Goal: Task Accomplishment & Management: Manage account settings

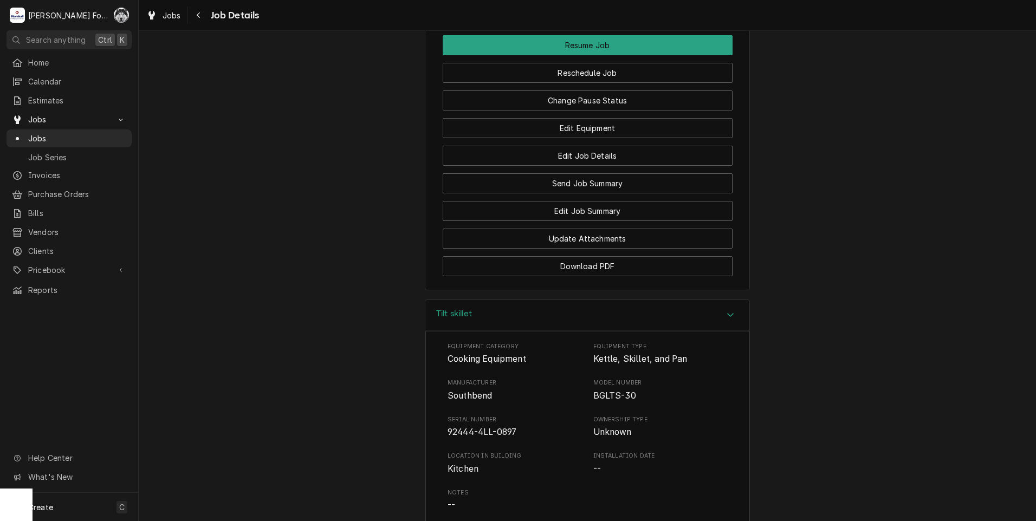
scroll to position [1227, 0]
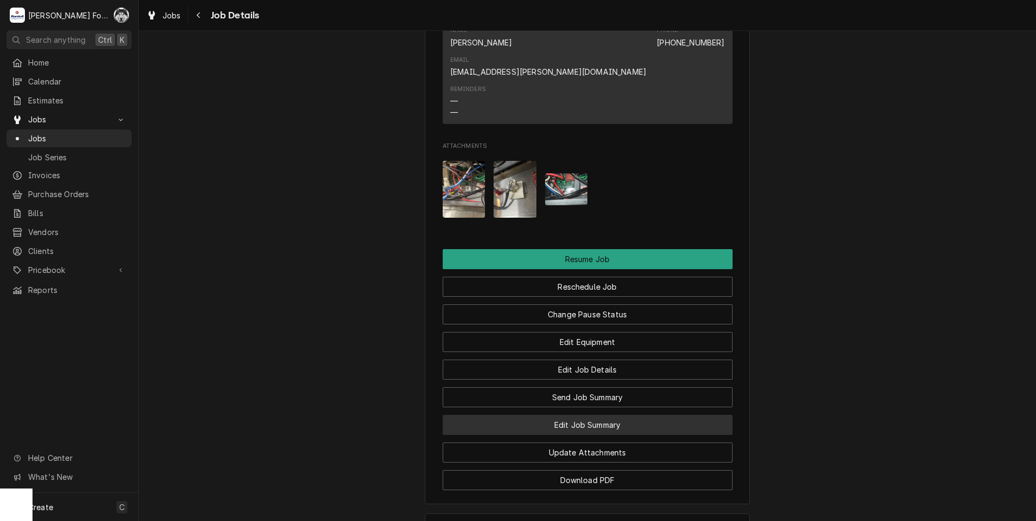
click at [578, 415] on button "Edit Job Summary" at bounding box center [588, 425] width 290 height 20
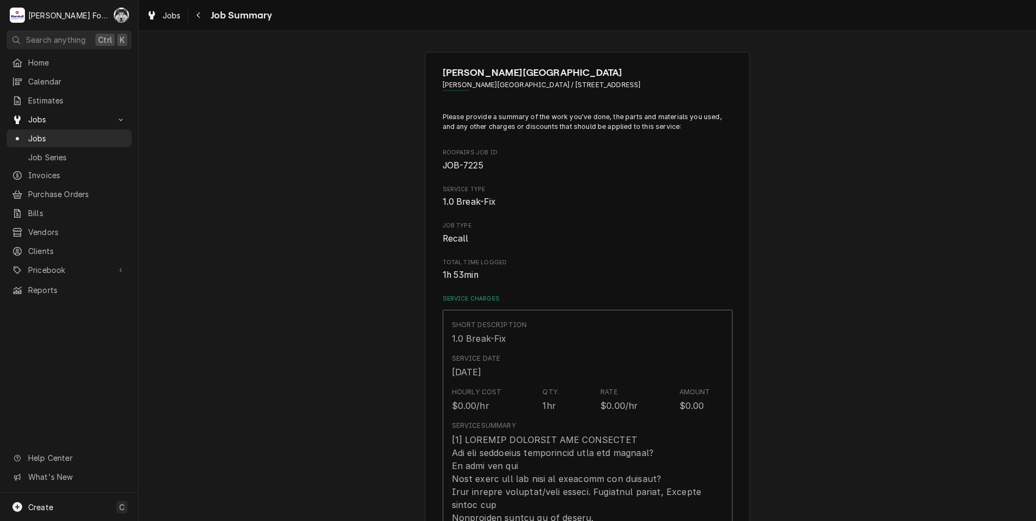
type textarea "x"
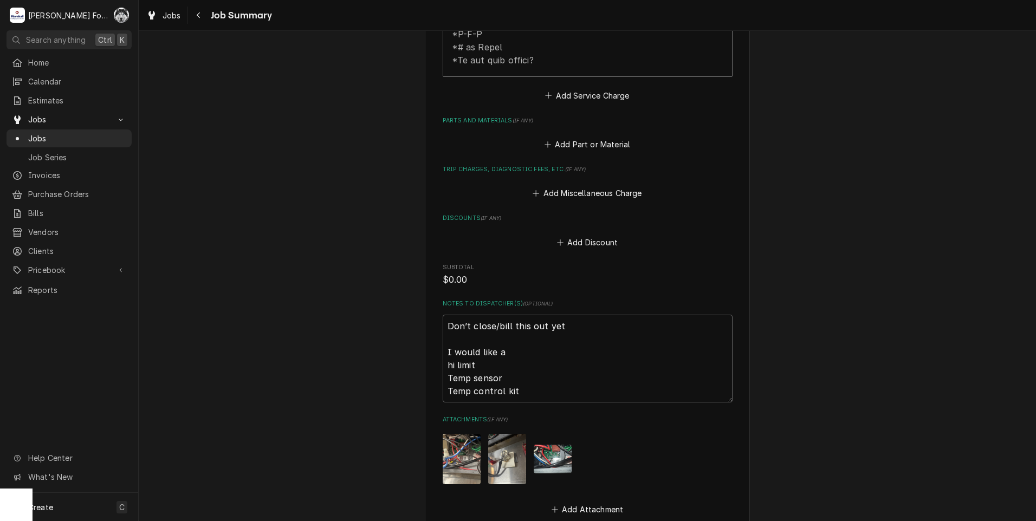
scroll to position [722, 0]
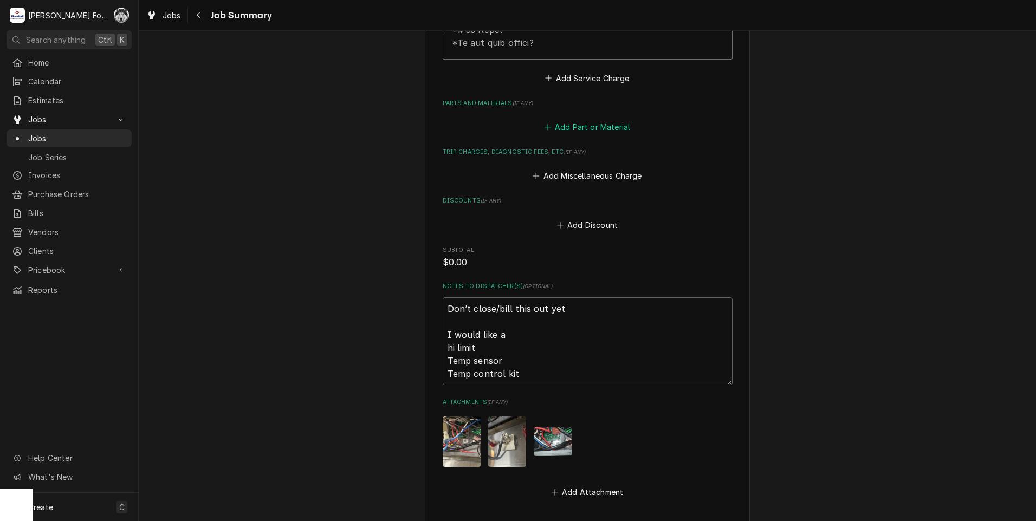
click at [584, 120] on button "Add Part or Material" at bounding box center [587, 127] width 89 height 15
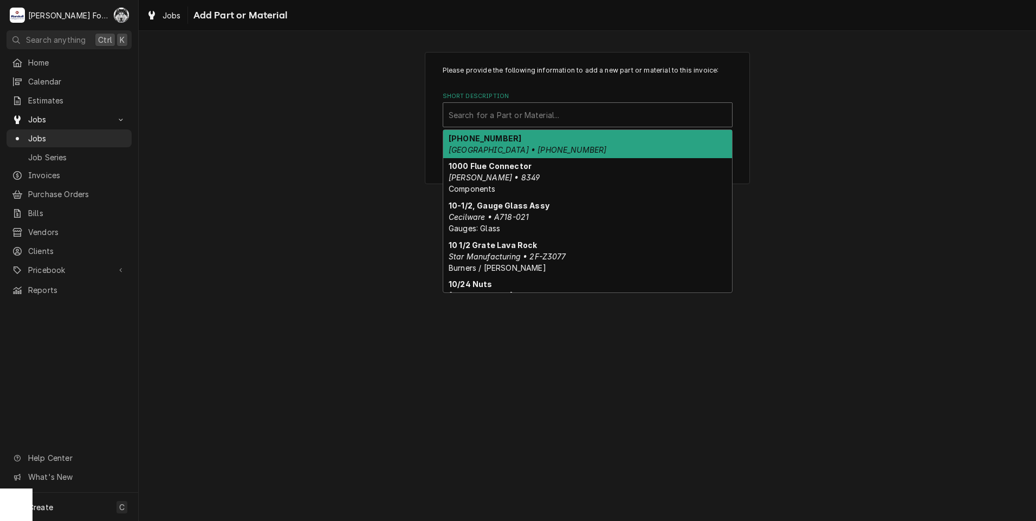
click at [522, 121] on div "Short Description" at bounding box center [588, 115] width 278 height 20
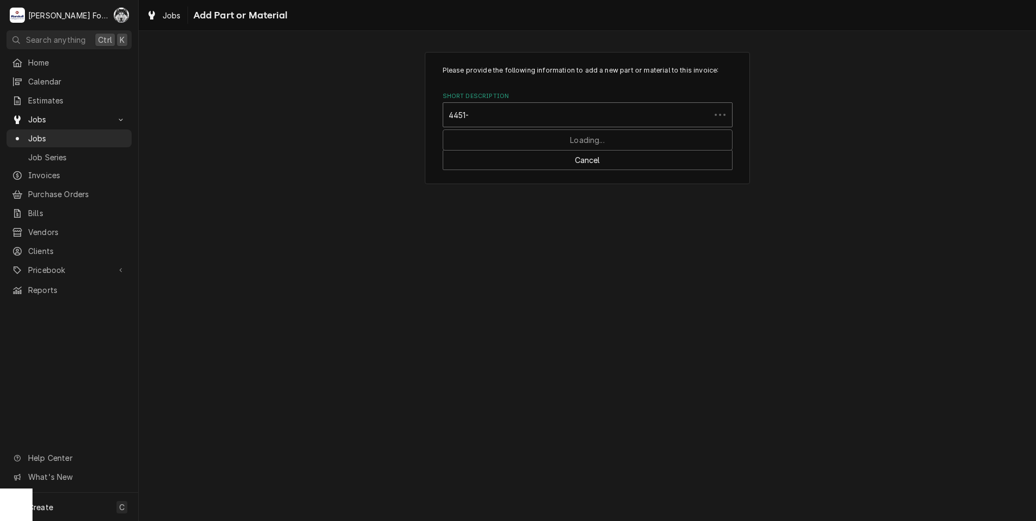
type input "4451-1"
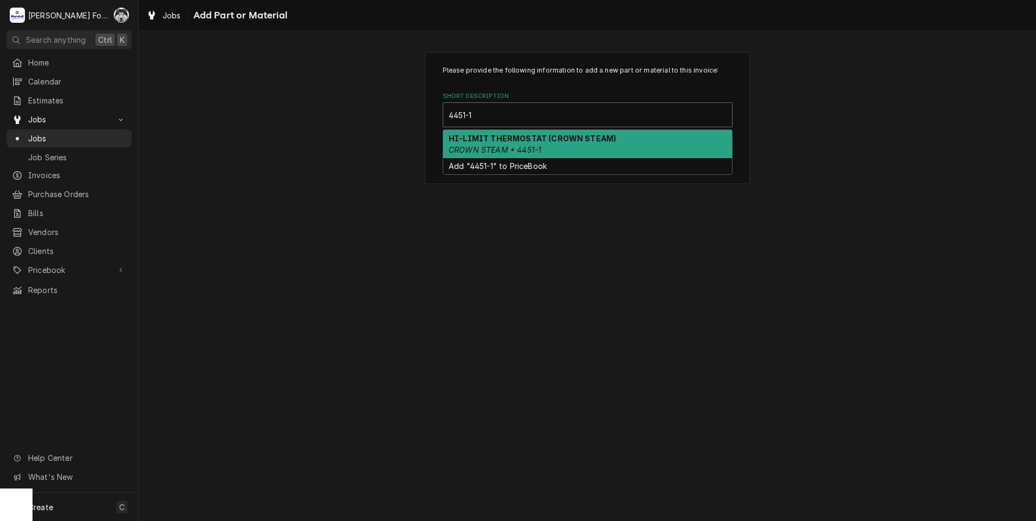
click at [543, 146] on div "HI-LIMIT THERMOSTAT (CROWN STEAM) CROWN STEAM • 4451-1" at bounding box center [587, 144] width 289 height 28
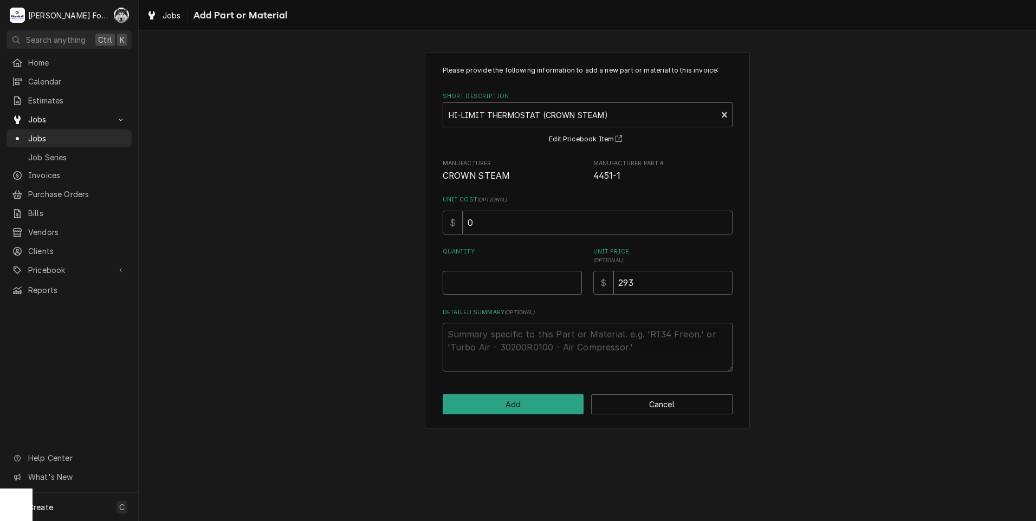
type textarea "x"
type input "0.5"
click at [572, 280] on input "0.5" at bounding box center [512, 283] width 139 height 24
type textarea "x"
type input "1"
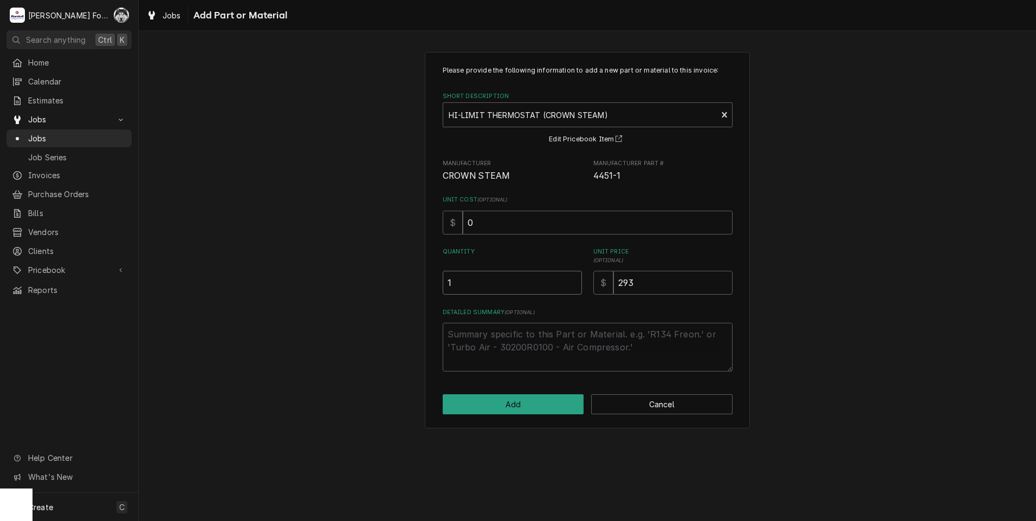
click at [572, 280] on input "1" at bounding box center [512, 283] width 139 height 24
click at [527, 403] on button "Add" at bounding box center [513, 405] width 141 height 20
type textarea "x"
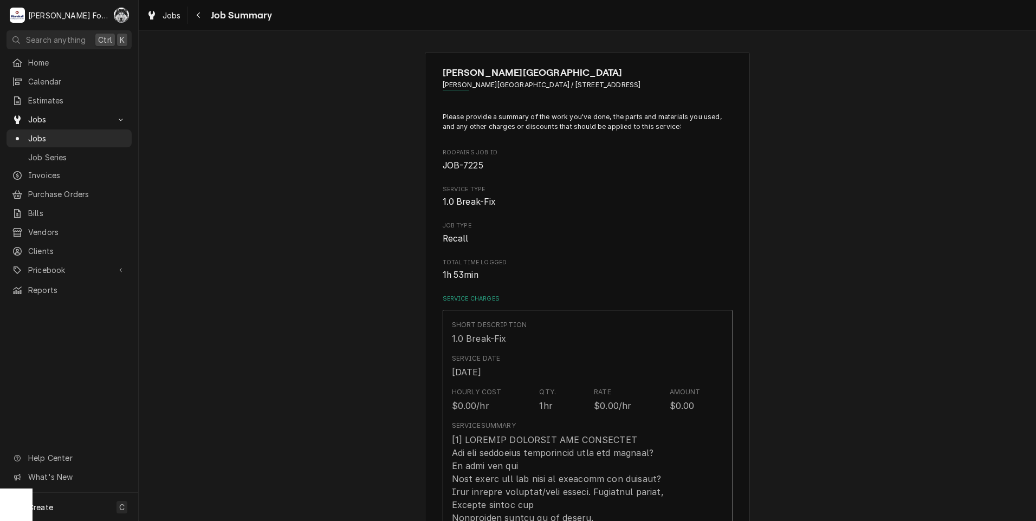
scroll to position [722, 0]
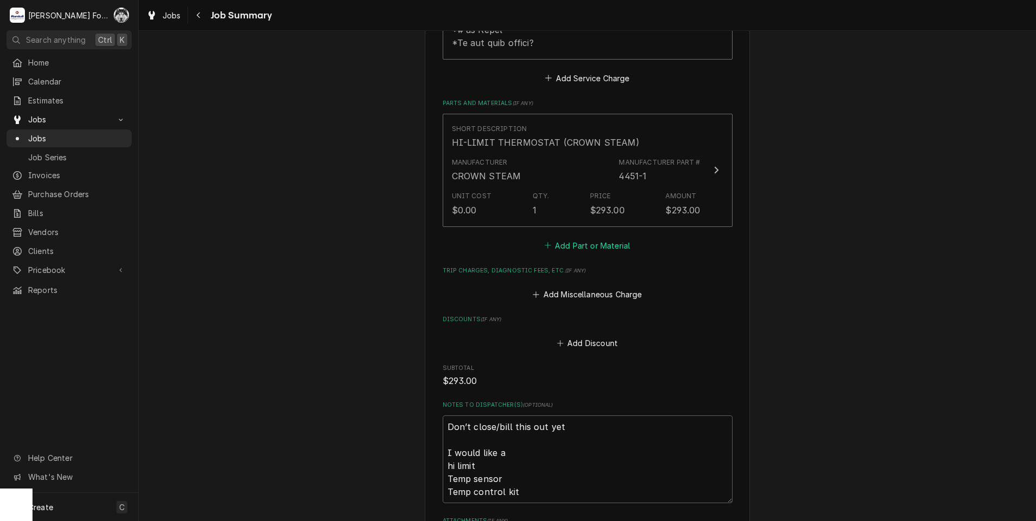
click at [576, 238] on button "Add Part or Material" at bounding box center [587, 245] width 89 height 15
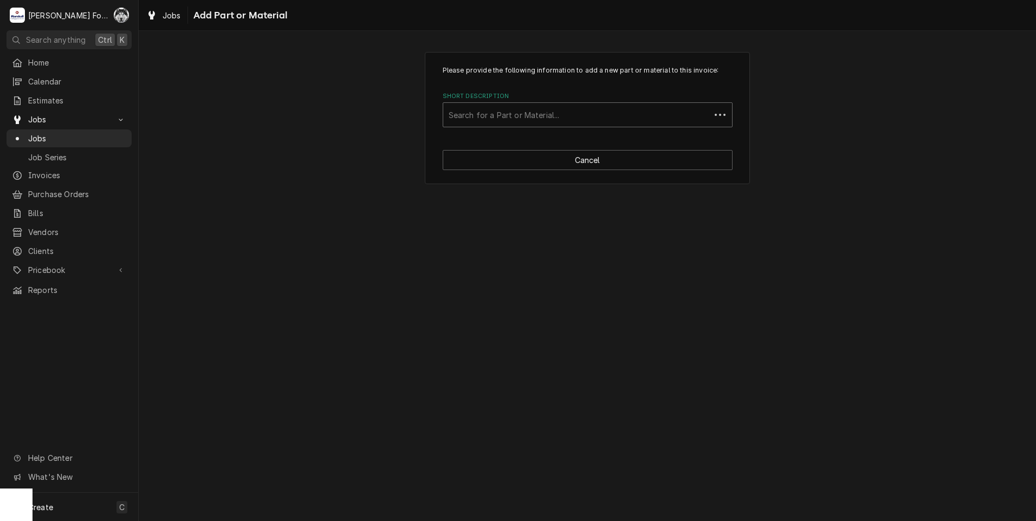
click at [558, 120] on div "Short Description" at bounding box center [577, 115] width 256 height 20
type input "4344-"
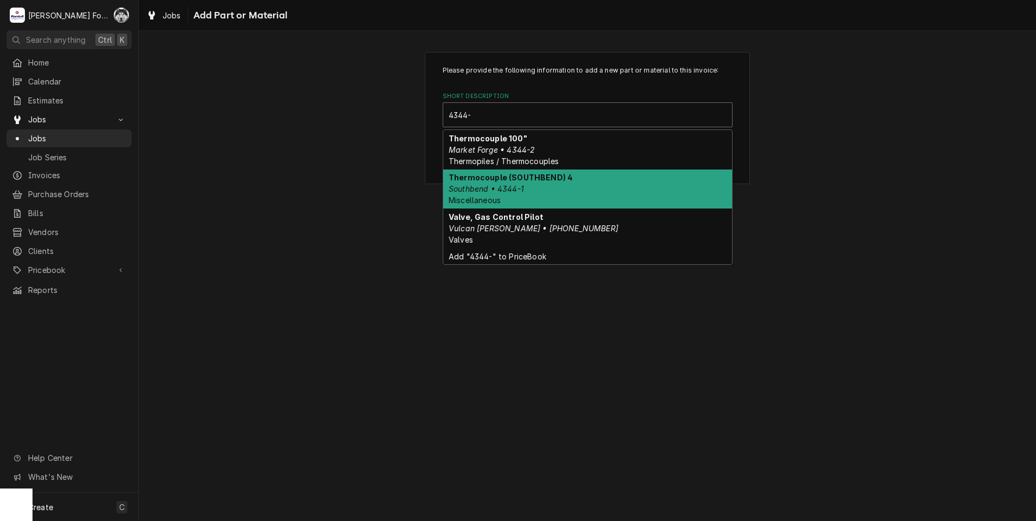
click at [527, 190] on div "Thermocouple (SOUTHBEND) 4 Southbend • 4344-1 Miscellaneous" at bounding box center [587, 190] width 289 height 40
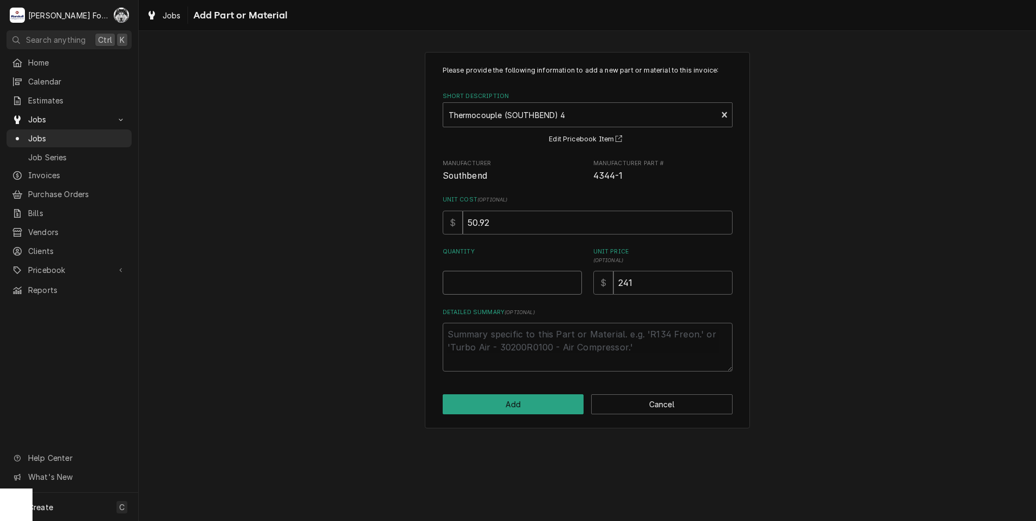
type textarea "x"
type input "0.5"
click at [572, 279] on input "0.5" at bounding box center [512, 283] width 139 height 24
type textarea "x"
type input "1"
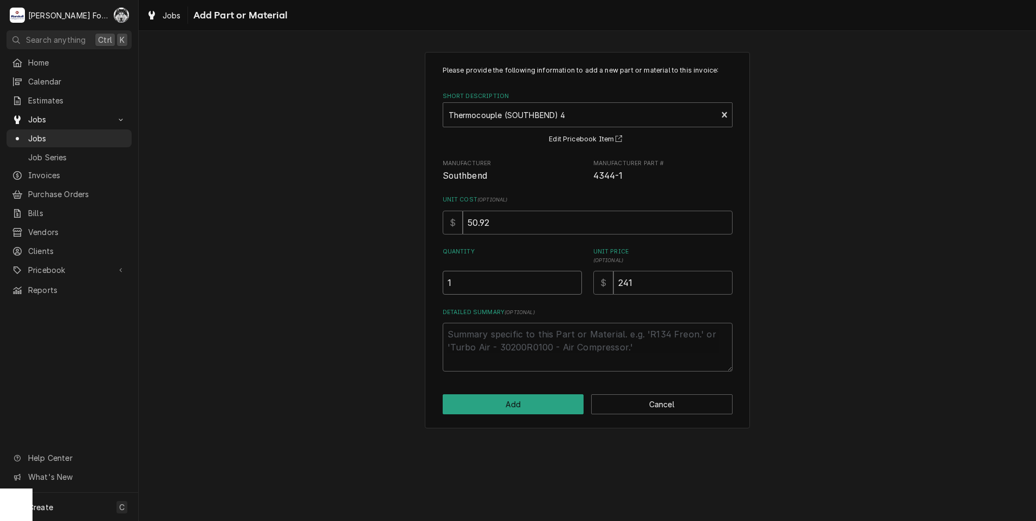
click at [572, 279] on input "1" at bounding box center [512, 283] width 139 height 24
click at [506, 412] on button "Add" at bounding box center [513, 405] width 141 height 20
type textarea "x"
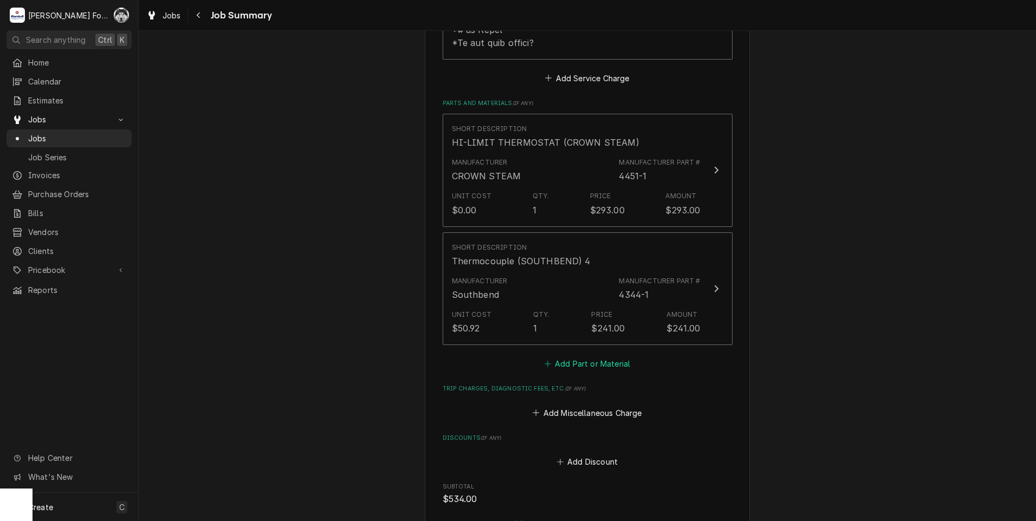
click at [605, 357] on button "Add Part or Material" at bounding box center [587, 364] width 89 height 15
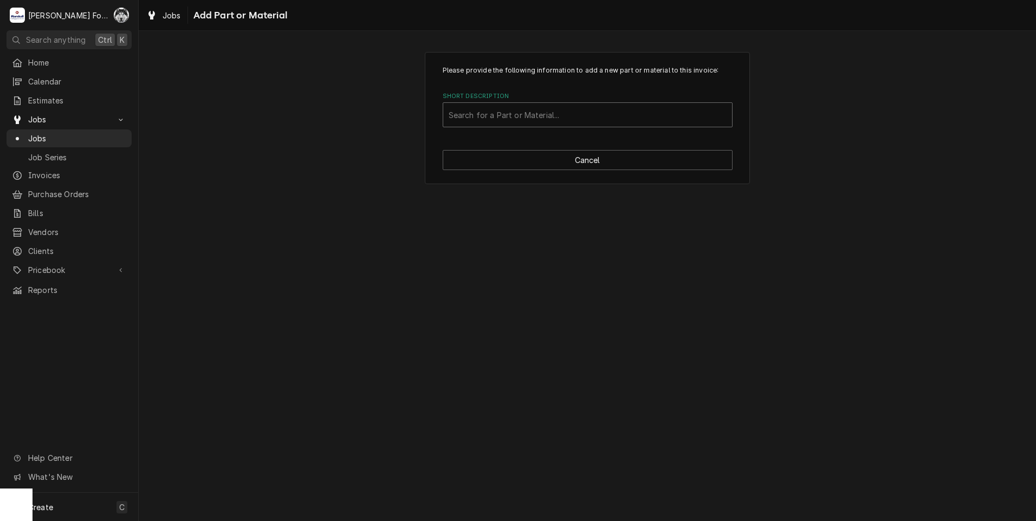
click at [534, 118] on div "Short Description" at bounding box center [588, 115] width 278 height 20
type input "5555-1"
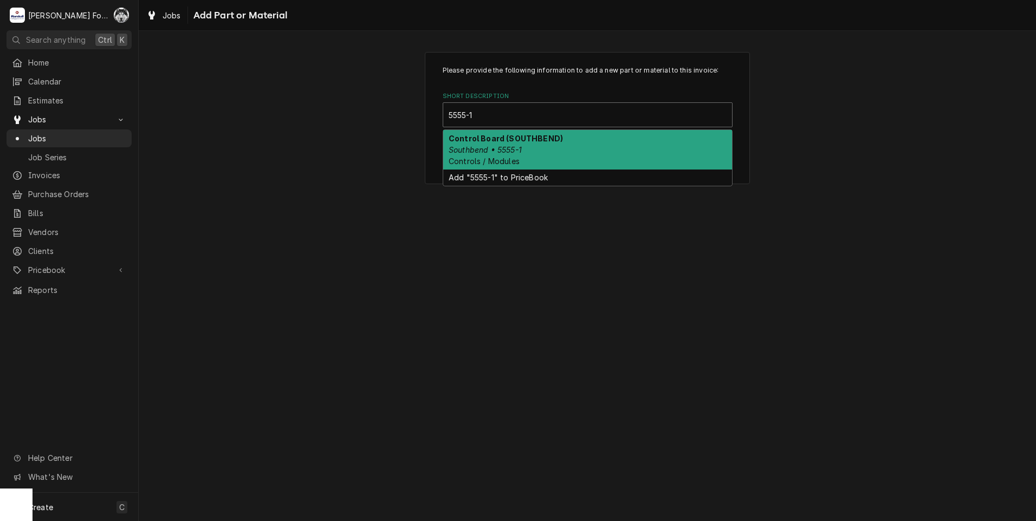
click at [513, 152] on em "Southbend • 5555-1" at bounding box center [485, 149] width 73 height 9
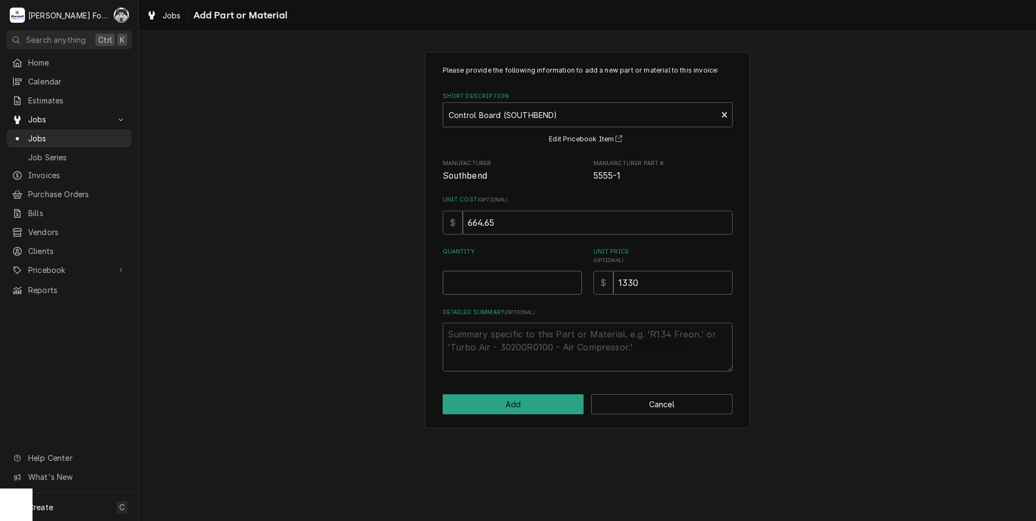
type textarea "x"
type input "0.5"
click at [572, 281] on input "0.5" at bounding box center [512, 283] width 139 height 24
type textarea "x"
type input "1"
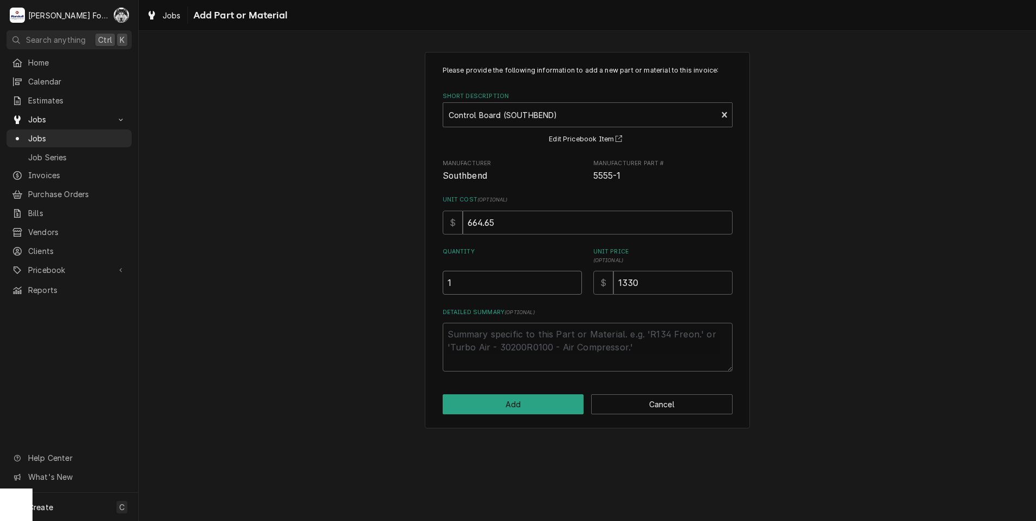
click at [572, 281] on input "1" at bounding box center [512, 283] width 139 height 24
drag, startPoint x: 641, startPoint y: 287, endPoint x: 599, endPoint y: 293, distance: 41.6
click at [599, 293] on div "$ 1330" at bounding box center [662, 283] width 139 height 24
click at [510, 404] on button "Add" at bounding box center [513, 405] width 141 height 20
type textarea "x"
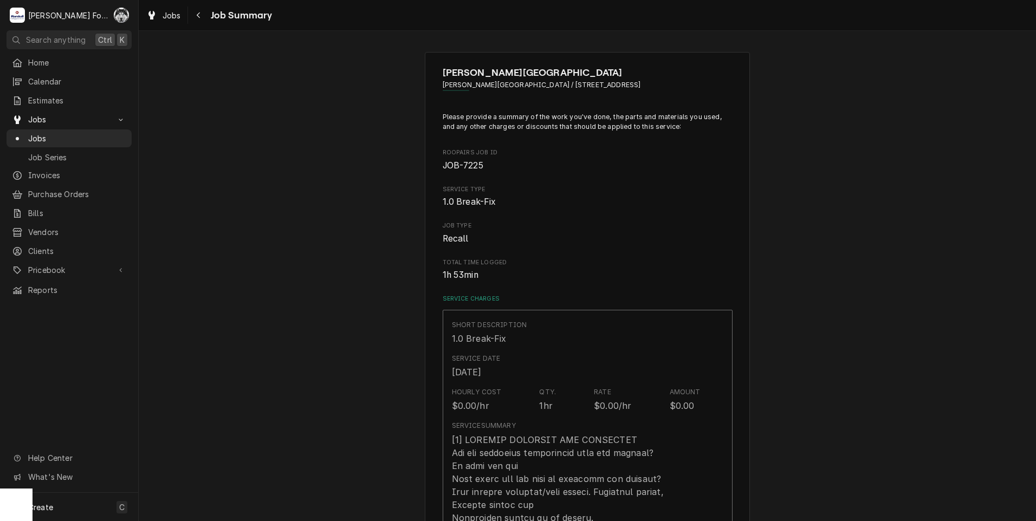
scroll to position [722, 0]
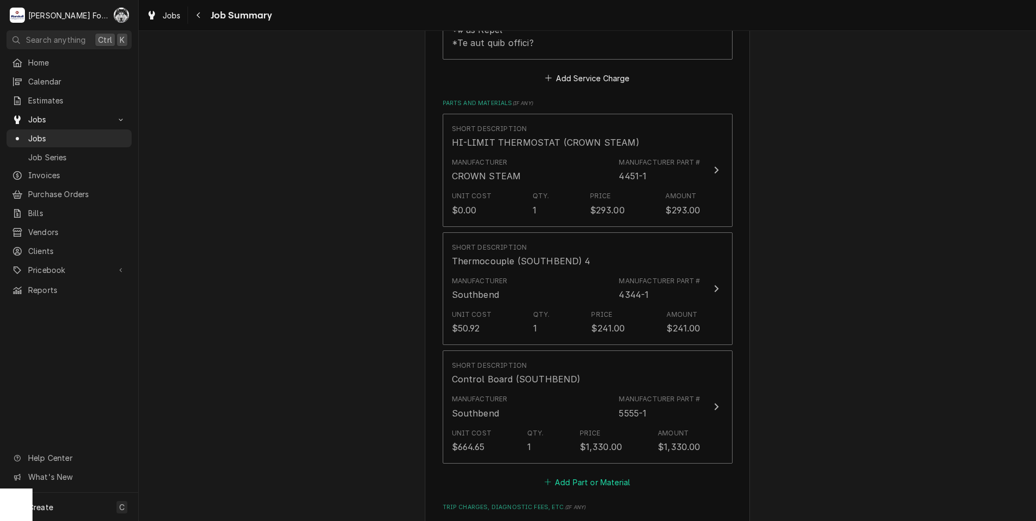
click at [593, 475] on button "Add Part or Material" at bounding box center [587, 482] width 89 height 15
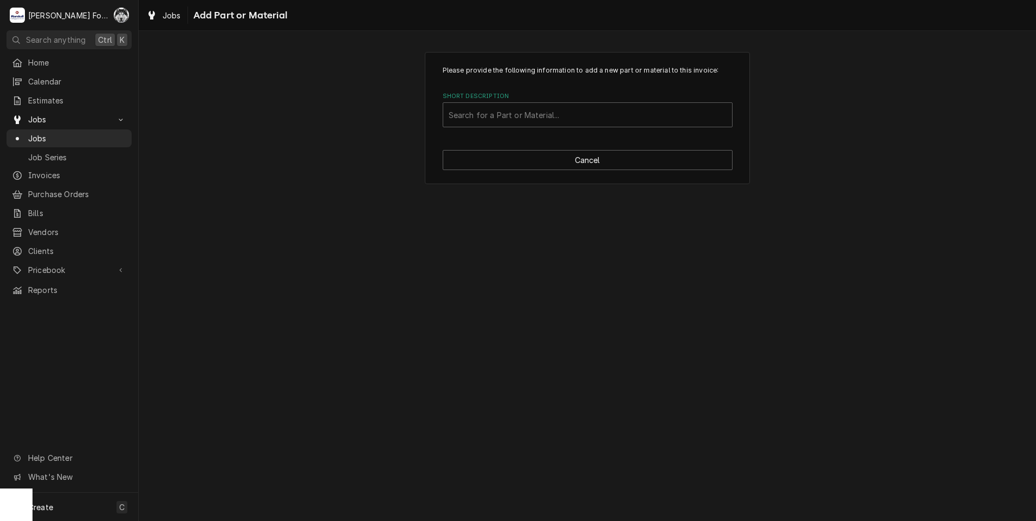
click at [598, 96] on label "Short Description" at bounding box center [588, 96] width 290 height 9
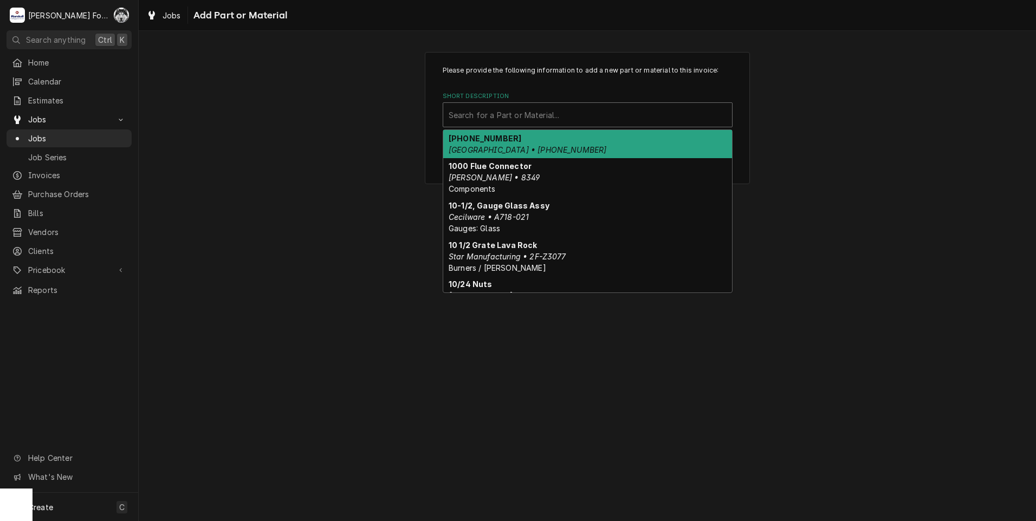
click at [603, 106] on div "Short Description" at bounding box center [588, 115] width 278 height 20
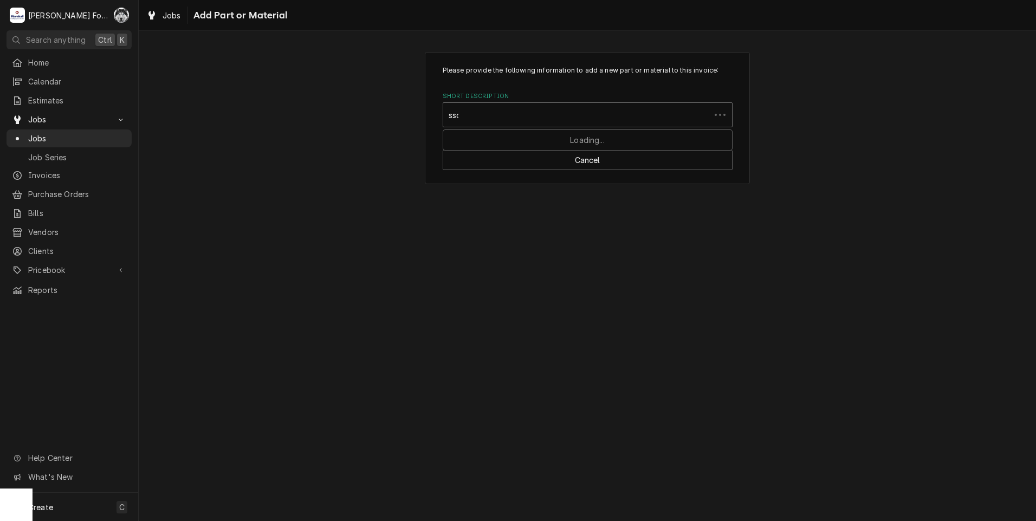
type input "ssdt"
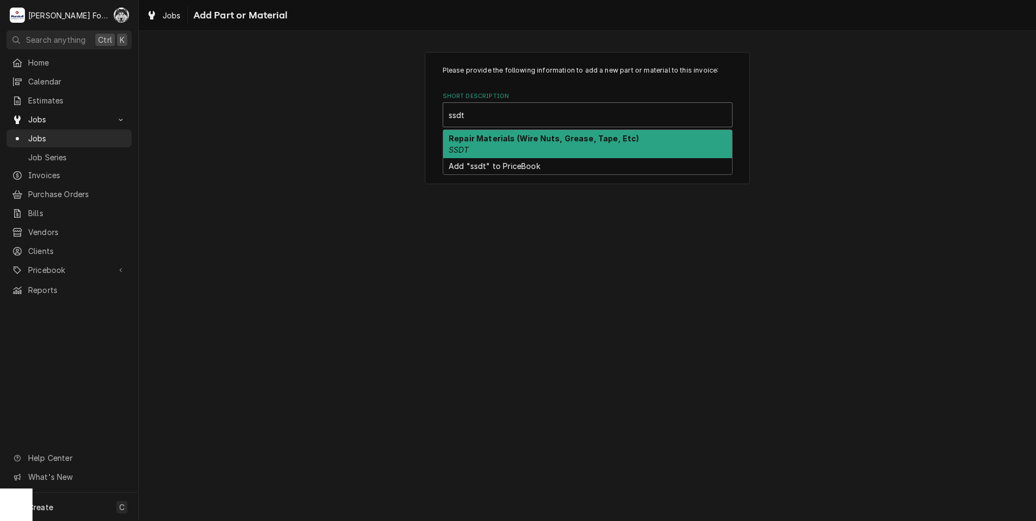
click at [501, 137] on strong "Repair Materials (Wire Nuts, Grease, Tape, Etc)" at bounding box center [544, 138] width 191 height 9
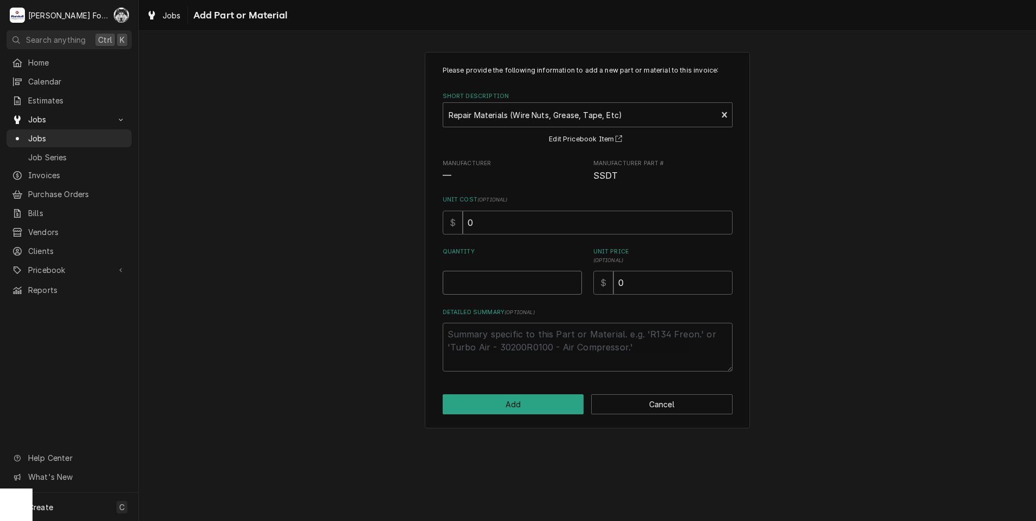
type textarea "x"
type input "0.5"
click at [570, 281] on input "0.5" at bounding box center [512, 283] width 139 height 24
type textarea "x"
type input "1"
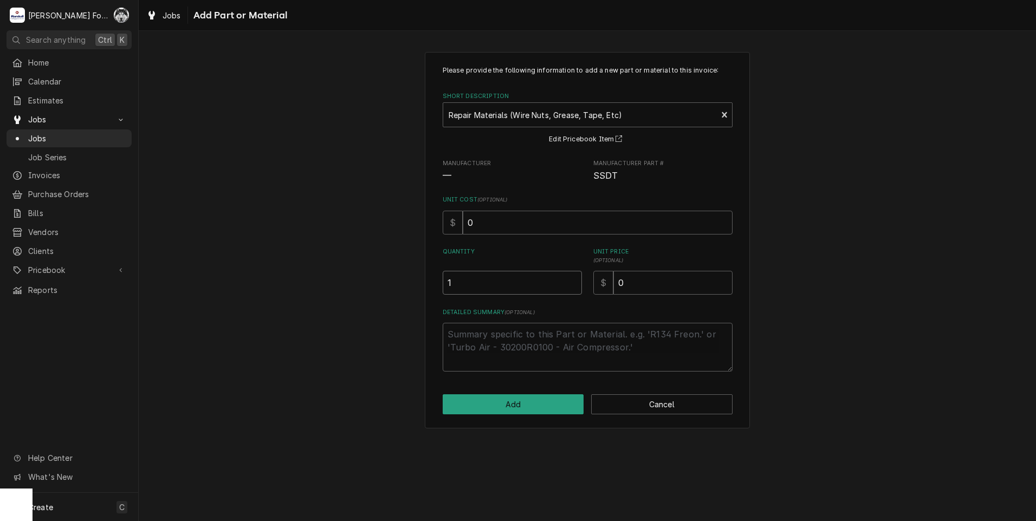
click at [570, 281] on input "1" at bounding box center [512, 283] width 139 height 24
drag, startPoint x: 621, startPoint y: 291, endPoint x: 554, endPoint y: 262, distance: 73.1
click at [611, 292] on div "$ 0" at bounding box center [662, 283] width 139 height 24
type textarea "x"
type input "2"
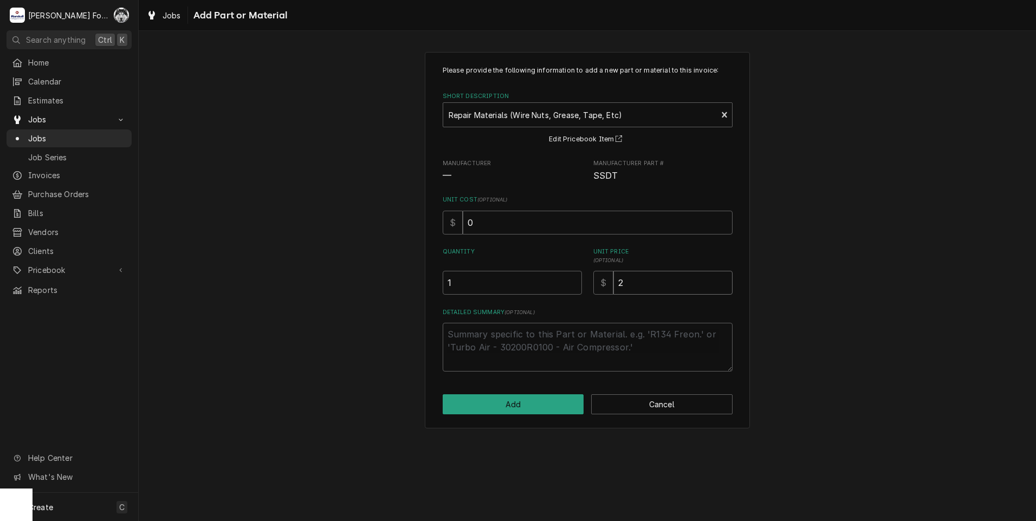
type textarea "x"
type input "20"
click at [519, 411] on button "Add" at bounding box center [513, 405] width 141 height 20
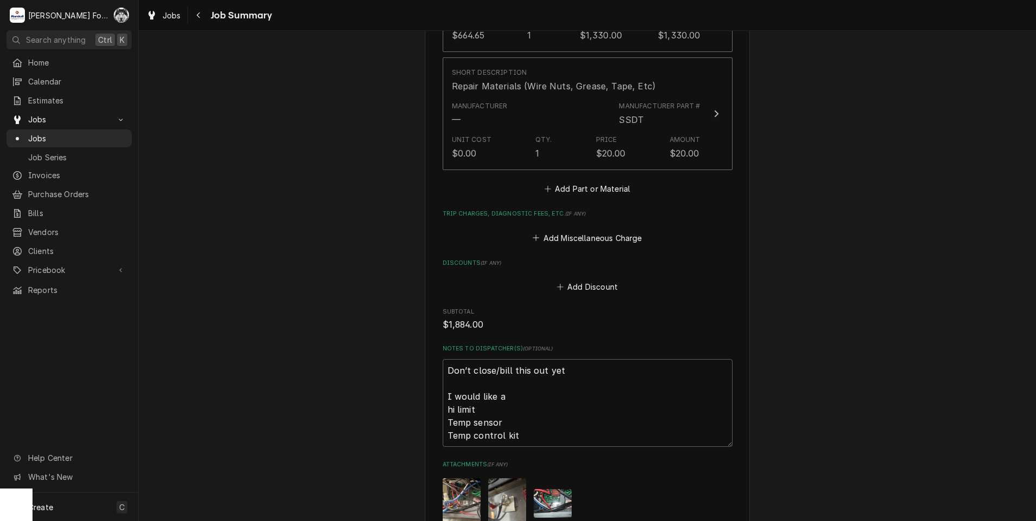
scroll to position [1331, 0]
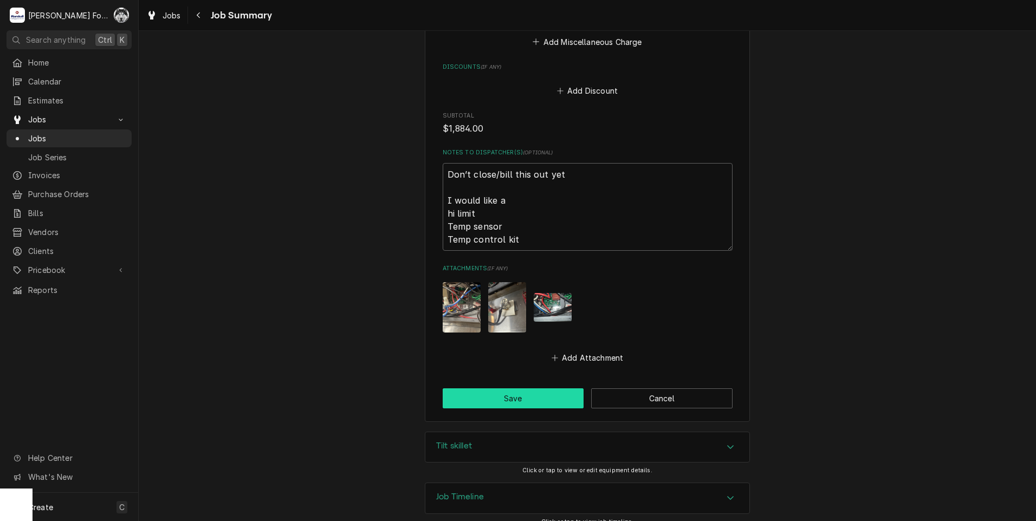
click at [508, 389] on button "Save" at bounding box center [513, 399] width 141 height 20
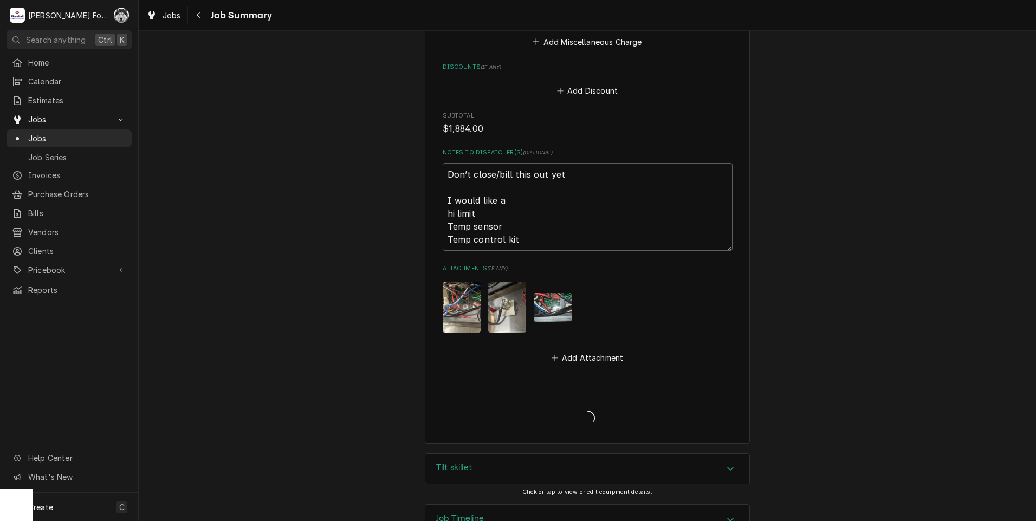
type textarea "x"
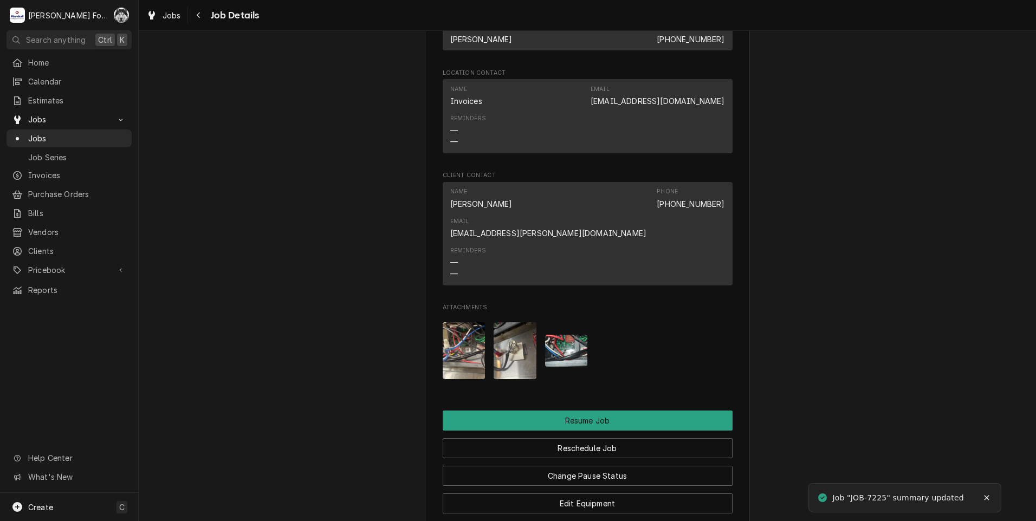
scroll to position [1408, 0]
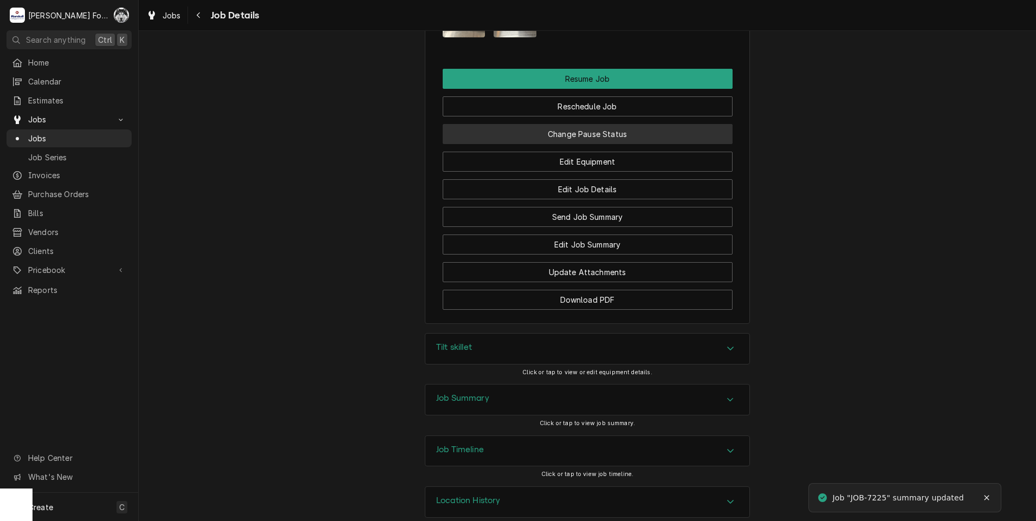
click at [557, 124] on button "Change Pause Status" at bounding box center [588, 134] width 290 height 20
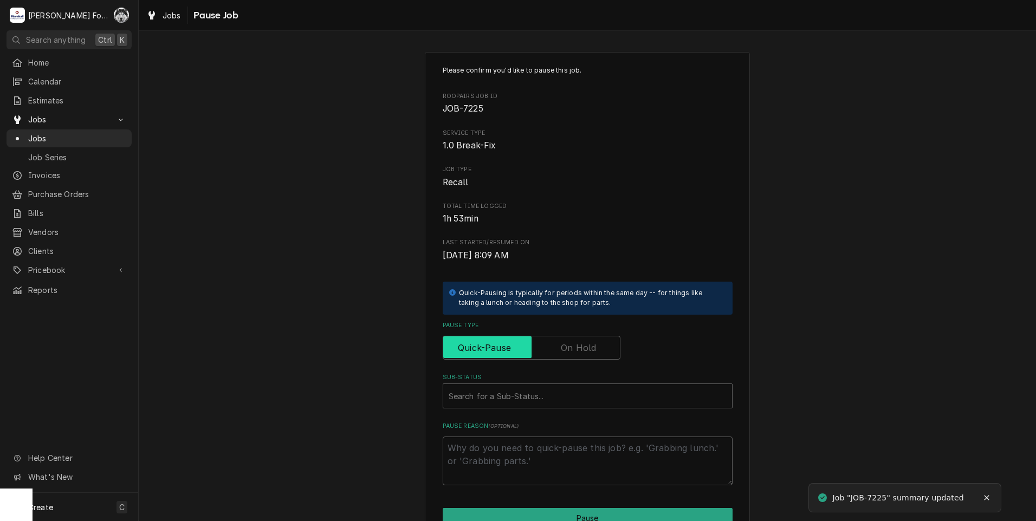
click at [569, 356] on input "Pause Type" at bounding box center [532, 348] width 168 height 24
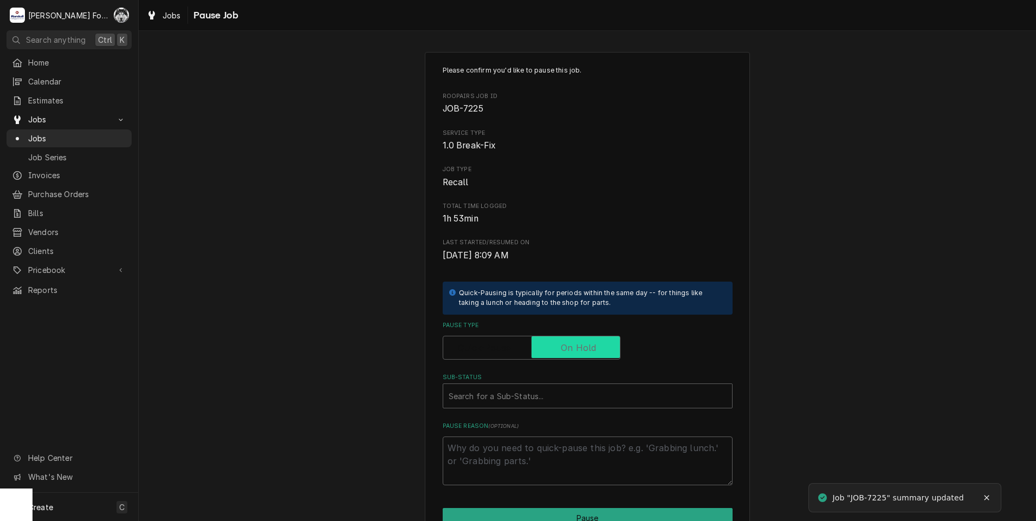
checkbox input "true"
click at [534, 411] on div "Please confirm you'd like to pause this job. Roopairs Job ID JOB-7225 Service T…" at bounding box center [588, 276] width 290 height 420
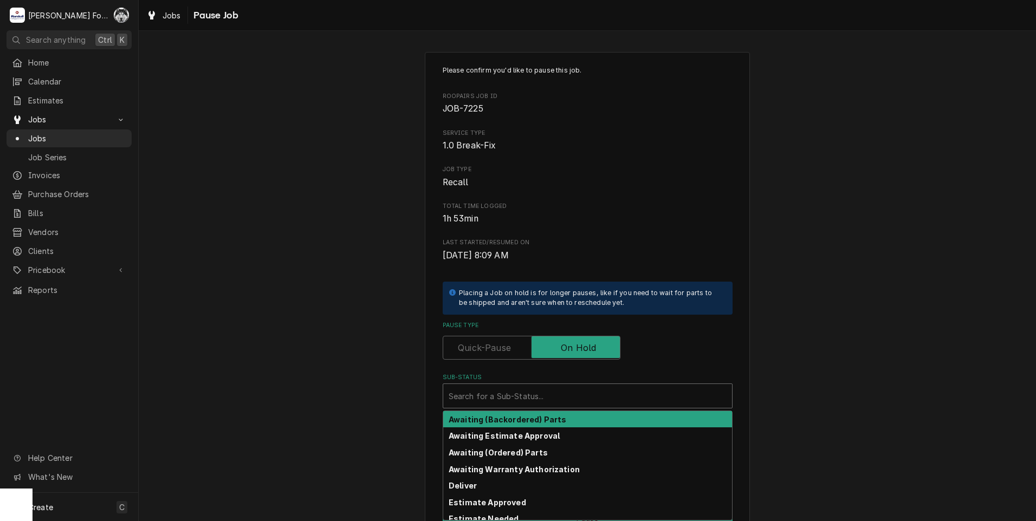
click at [535, 398] on div "Sub-Status" at bounding box center [588, 396] width 278 height 20
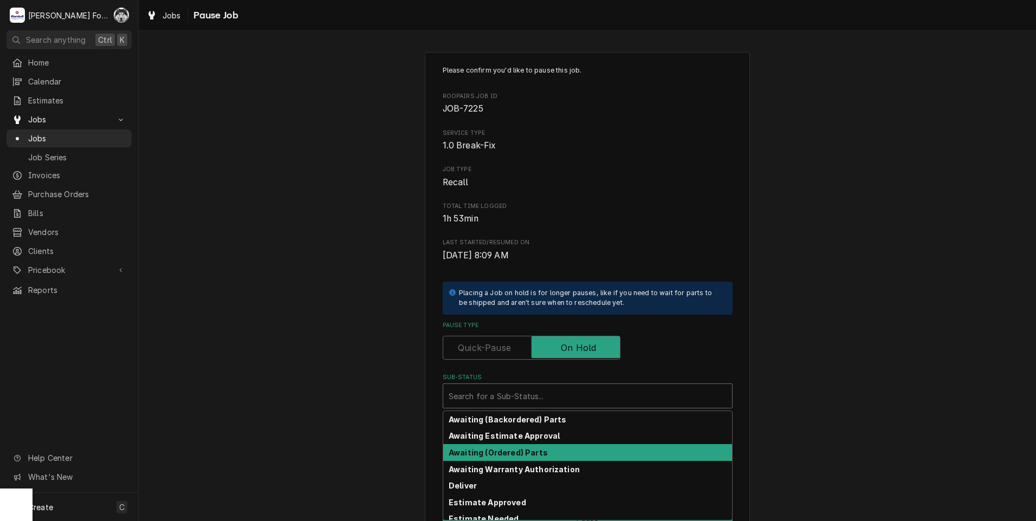
click at [522, 457] on div "Awaiting (Ordered) Parts" at bounding box center [587, 452] width 289 height 17
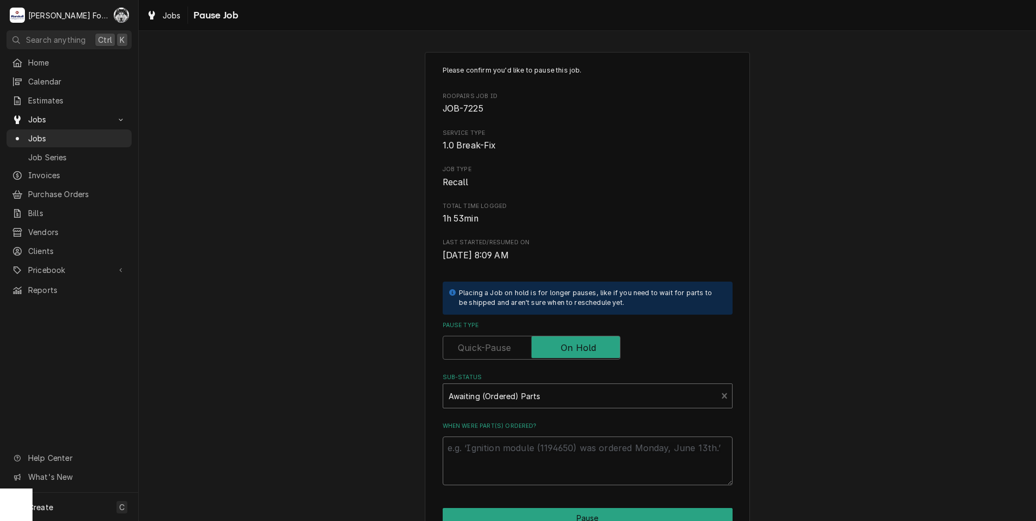
click at [491, 449] on textarea "When were part(s) ordered?" at bounding box center [588, 461] width 290 height 49
click at [504, 390] on div "Sub-Status" at bounding box center [580, 396] width 263 height 20
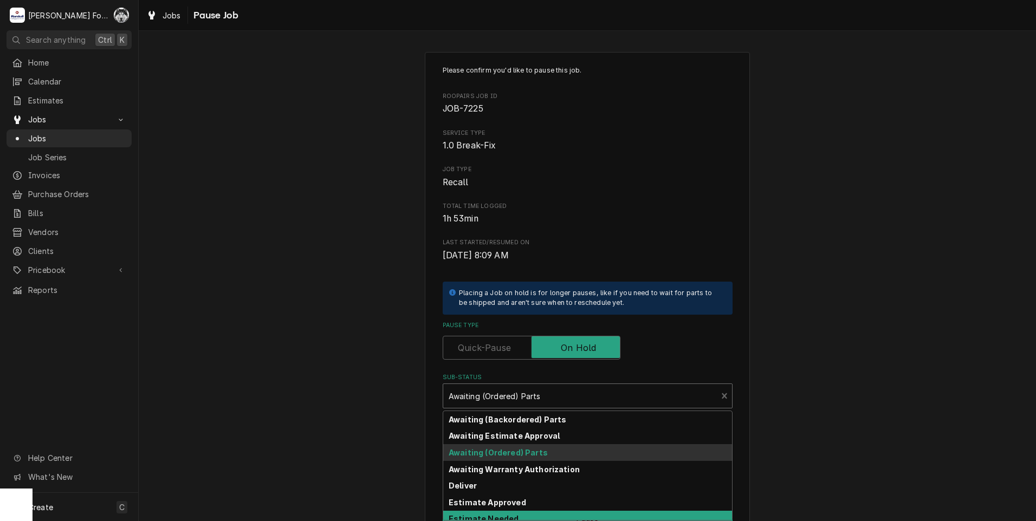
click at [493, 513] on div "Estimate Needed" at bounding box center [587, 519] width 289 height 17
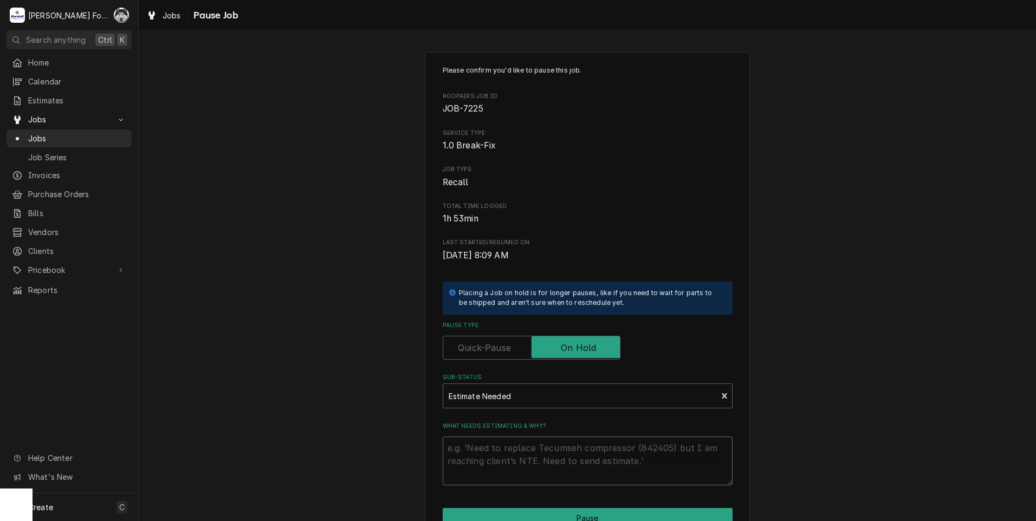
click at [495, 464] on textarea "What needs estimating & why?" at bounding box center [588, 461] width 290 height 49
type textarea "x"
type textarea "p"
type textarea "x"
type textarea "pa"
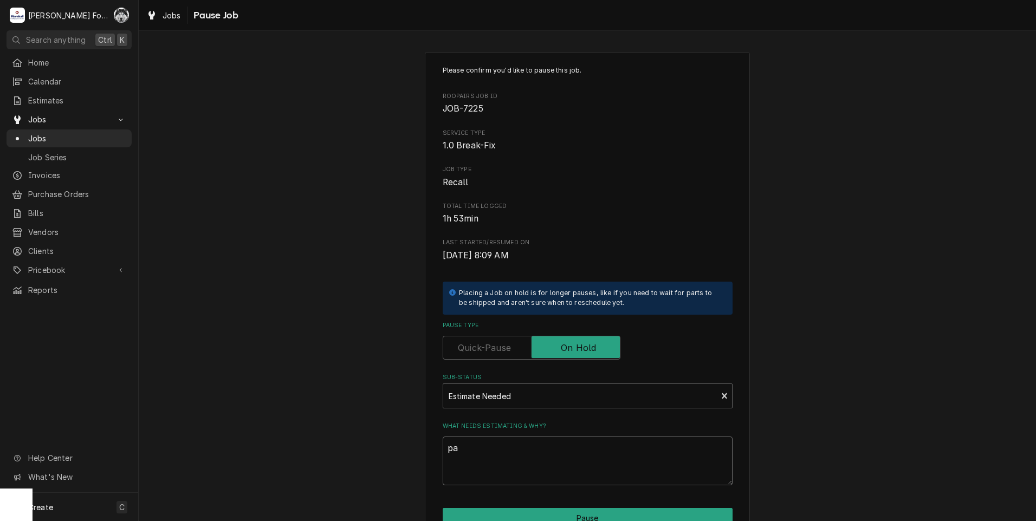
type textarea "x"
type textarea "par"
type textarea "x"
type textarea "part"
type textarea "x"
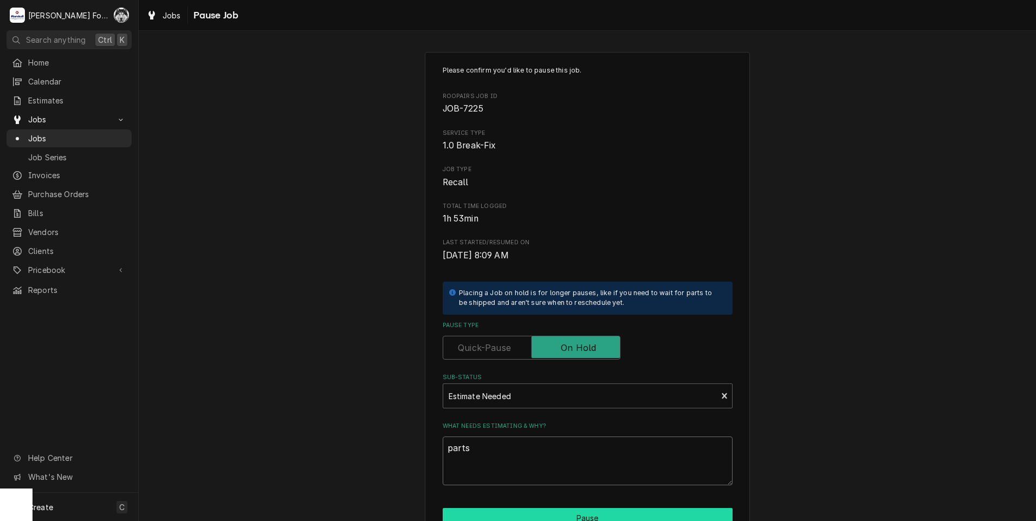
type textarea "parts"
click at [571, 520] on button "Pause" at bounding box center [588, 518] width 290 height 20
type textarea "x"
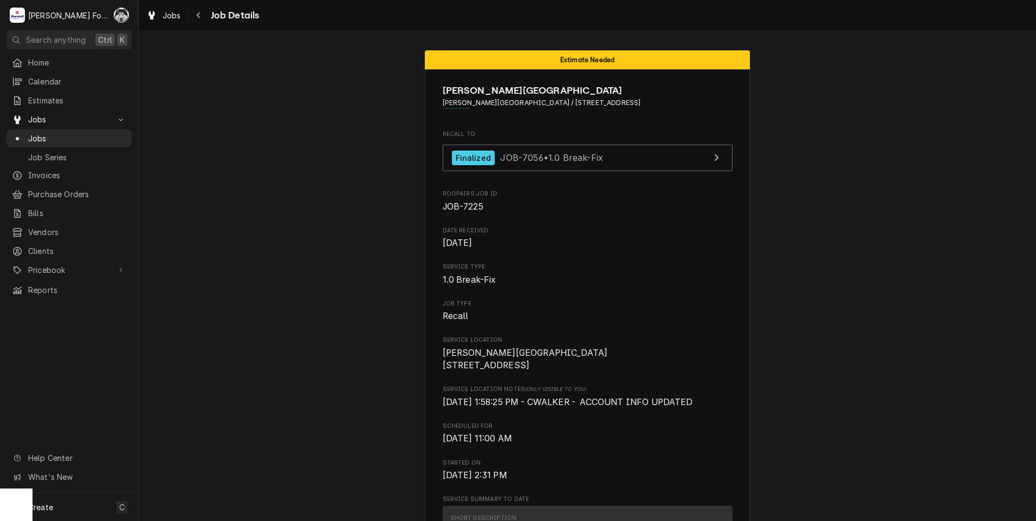
click at [30, 137] on span "Jobs" at bounding box center [77, 138] width 98 height 11
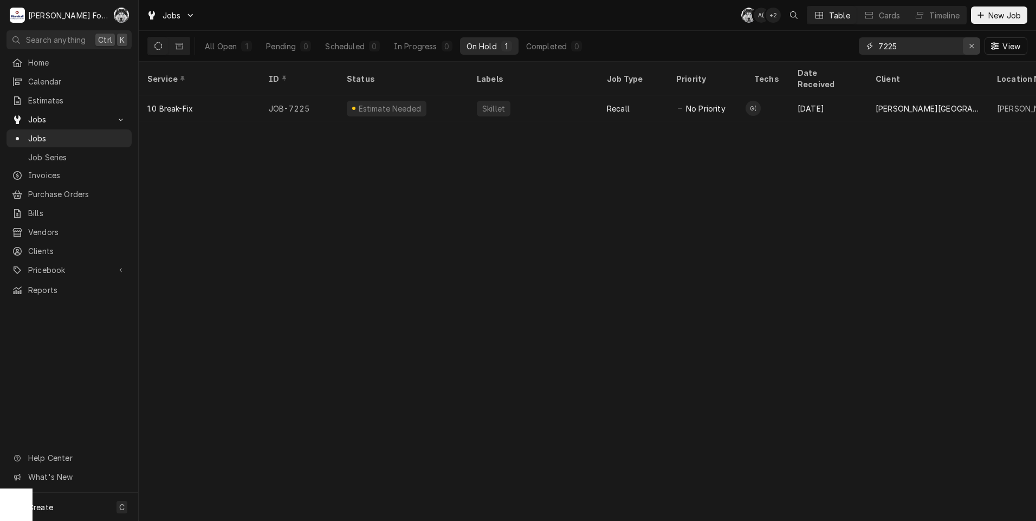
click at [970, 46] on icon "Erase input" at bounding box center [972, 46] width 6 height 8
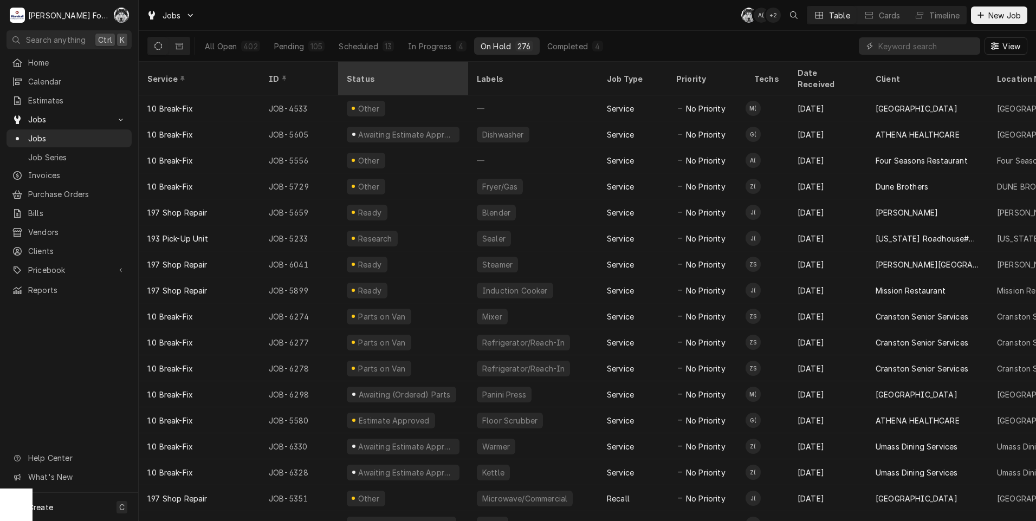
click at [365, 73] on div "Status" at bounding box center [402, 78] width 111 height 11
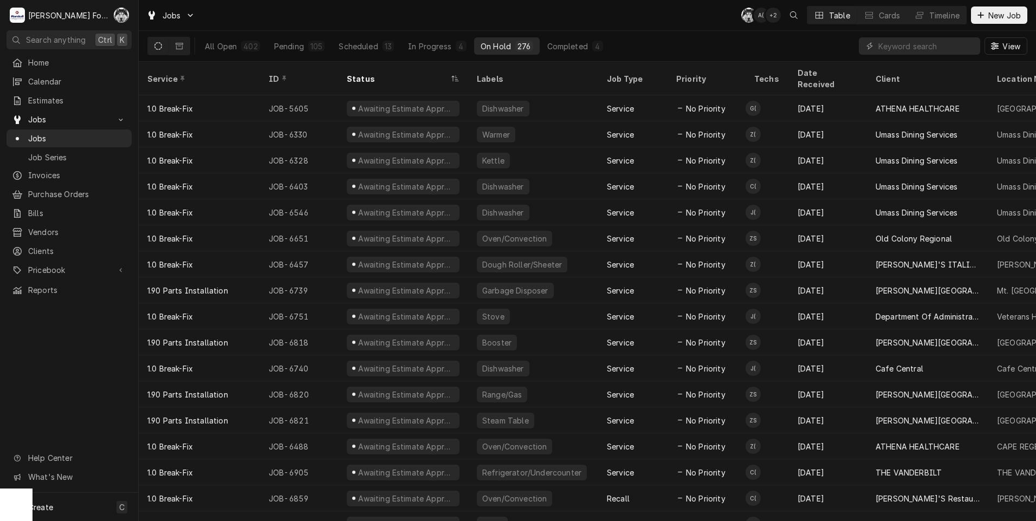
click at [365, 67] on div "Status" at bounding box center [403, 78] width 126 height 29
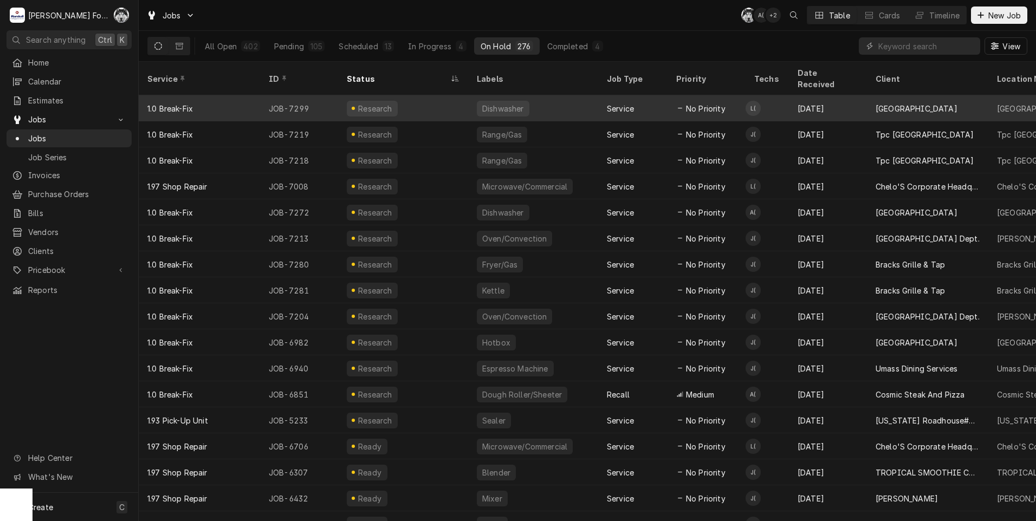
click at [418, 96] on div "Research" at bounding box center [403, 108] width 130 height 26
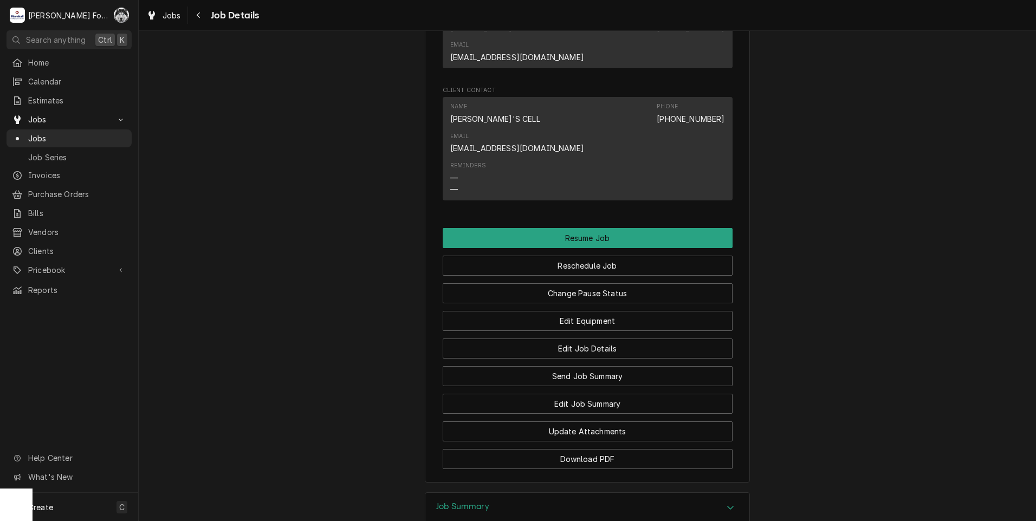
scroll to position [1355, 0]
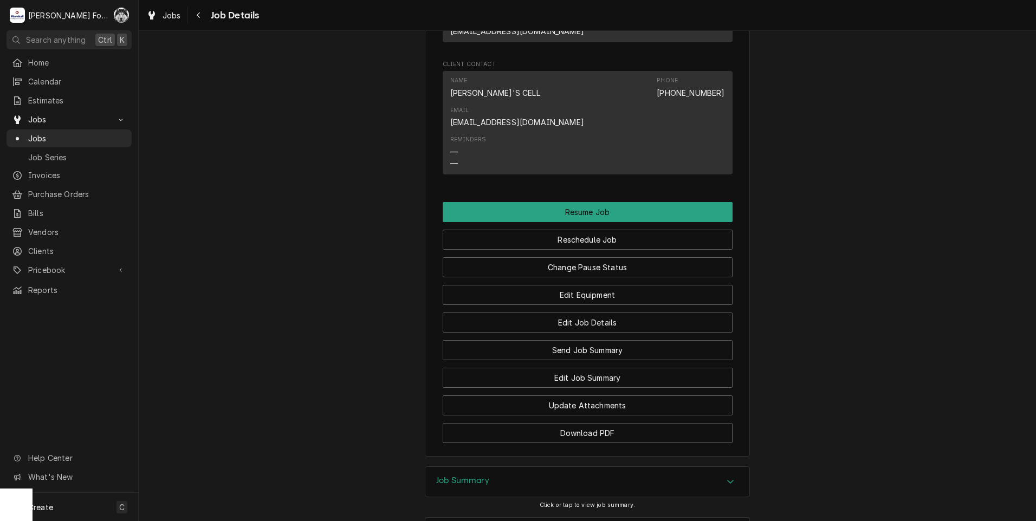
drag, startPoint x: 466, startPoint y: 358, endPoint x: 469, endPoint y: 365, distance: 7.5
click at [477, 476] on h3 "Job Summary" at bounding box center [462, 481] width 53 height 10
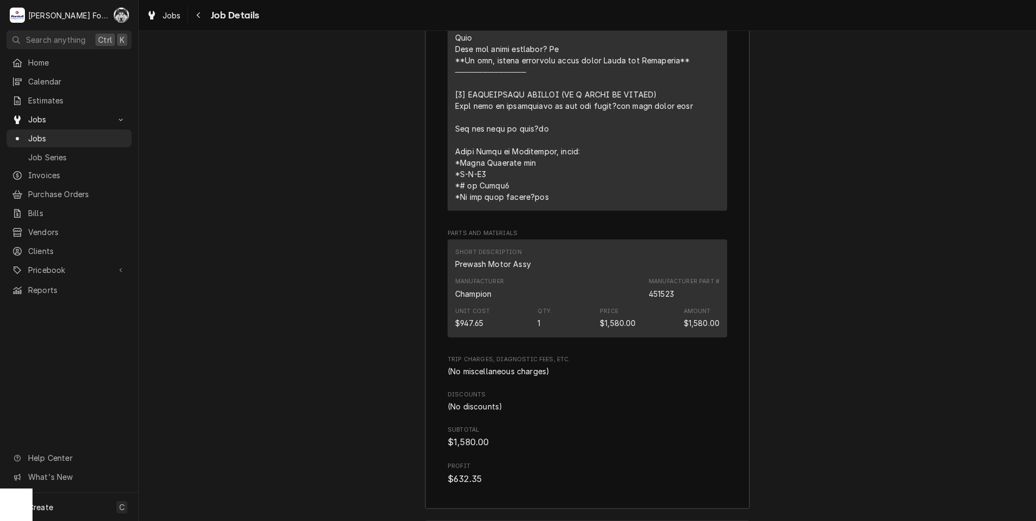
scroll to position [2203, 0]
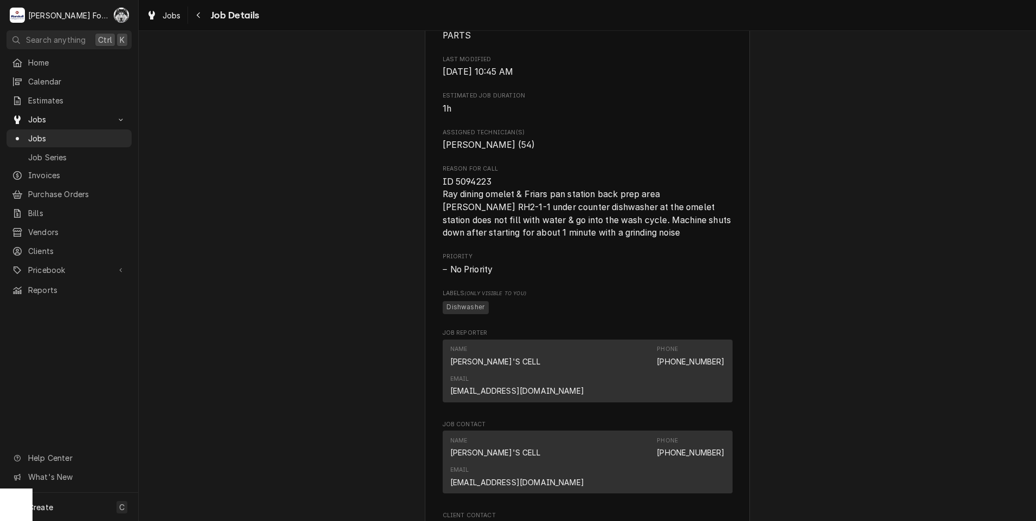
scroll to position [722, 0]
